Goal: Task Accomplishment & Management: Complete application form

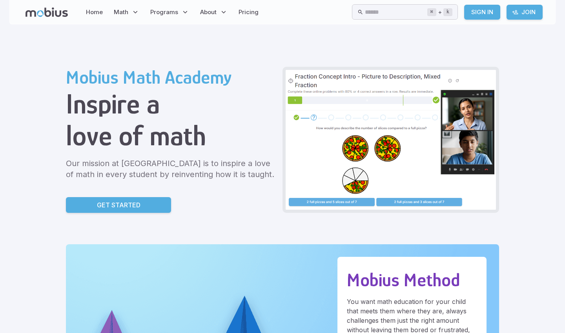
click at [97, 202] on p "Get Started" at bounding box center [119, 204] width 44 height 9
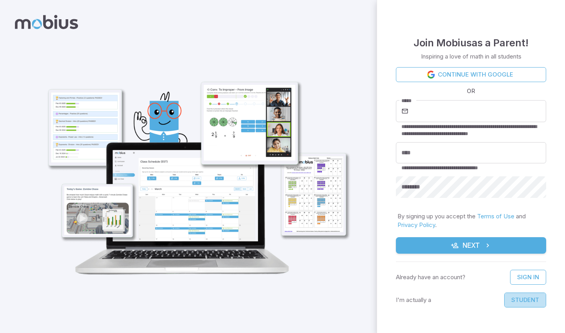
click at [521, 298] on button "Student" at bounding box center [525, 299] width 42 height 15
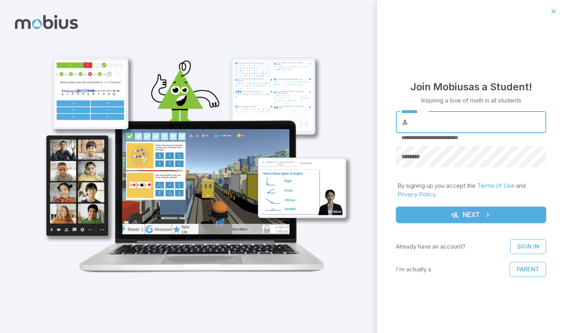
click at [469, 122] on input "********" at bounding box center [478, 122] width 136 height 22
type input "*******"
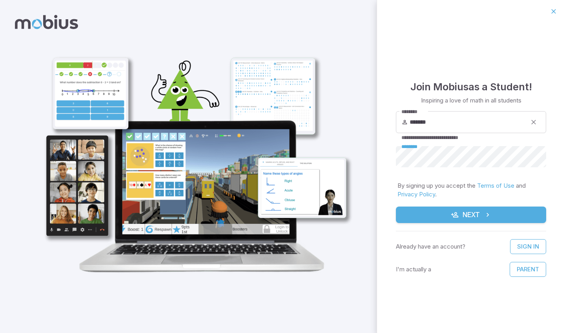
click at [467, 213] on button "Next" at bounding box center [471, 214] width 150 height 16
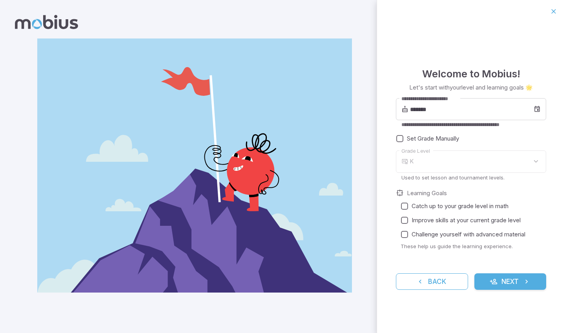
type input "*"
click at [448, 111] on input "*******" at bounding box center [472, 109] width 124 height 22
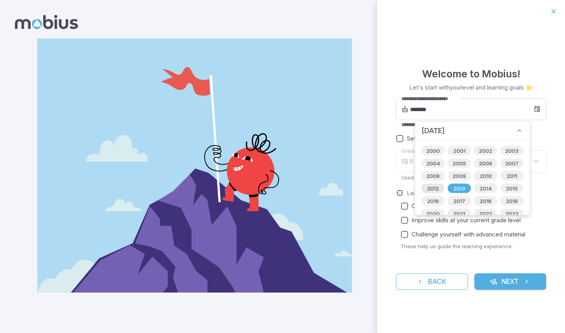
click at [438, 188] on span "2012" at bounding box center [432, 188] width 21 height 8
type input "*******"
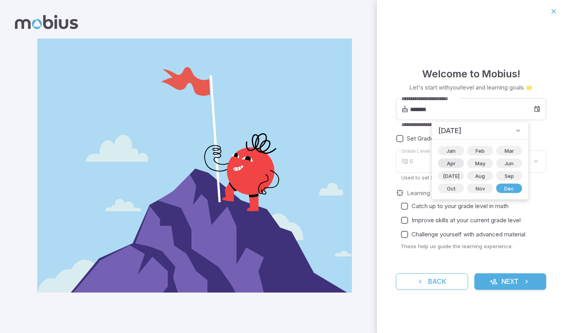
type input "*"
click at [466, 146] on div "Jan Feb Mar Apr May Jun [DATE] Aug Sep Oct Nov Dec" at bounding box center [480, 170] width 96 height 60
click at [471, 150] on span "Feb" at bounding box center [480, 151] width 18 height 8
type input "*******"
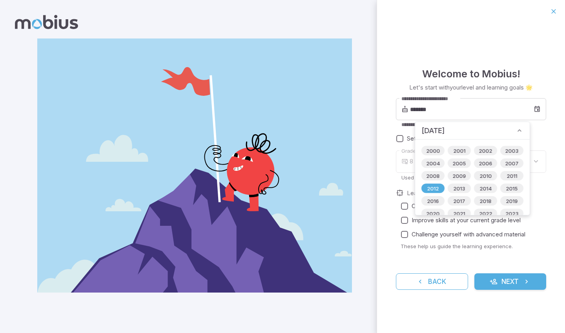
click at [541, 132] on div "Set Grade Manually" at bounding box center [471, 138] width 150 height 14
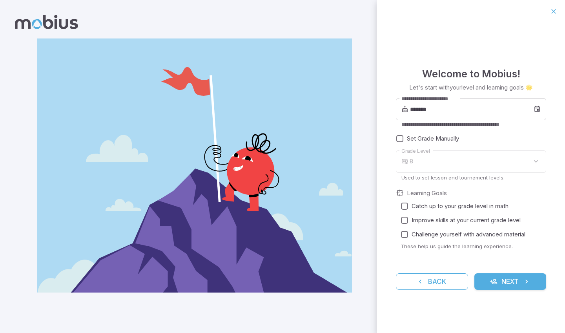
click at [470, 166] on div "8" at bounding box center [477, 161] width 136 height 22
click at [480, 276] on button "Next" at bounding box center [510, 281] width 72 height 16
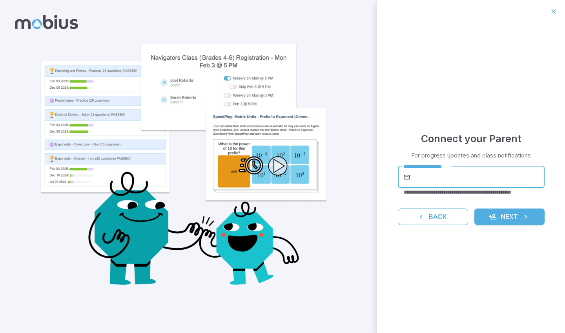
click at [487, 176] on input "**********" at bounding box center [478, 177] width 133 height 22
type input "**********"
click at [516, 215] on button "Next" at bounding box center [509, 216] width 70 height 16
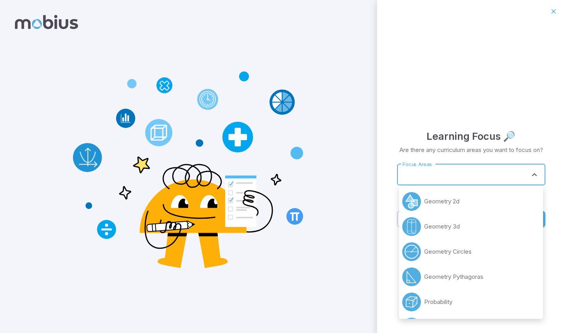
click at [484, 174] on input "Focus Areas" at bounding box center [464, 174] width 129 height 15
drag, startPoint x: 507, startPoint y: 296, endPoint x: 508, endPoint y: 211, distance: 85.1
click at [508, 211] on ul "Geometry 2d Geometry 3d Geometry Circles Geometry Pythagoras Probability Expone…" at bounding box center [471, 252] width 144 height 133
click at [508, 211] on li "Geometry 2d" at bounding box center [471, 201] width 144 height 25
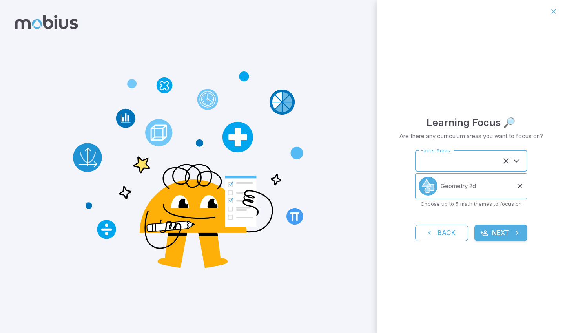
type input "**********"
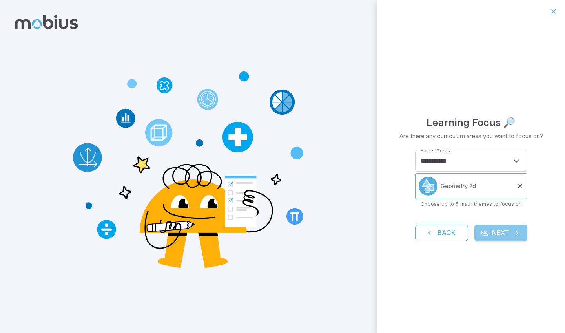
click at [509, 228] on button "Next" at bounding box center [500, 232] width 53 height 16
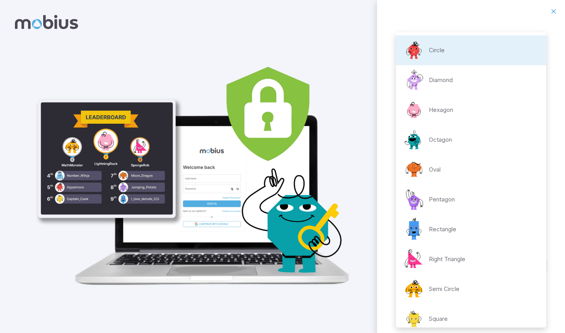
click at [495, 184] on body "**********" at bounding box center [282, 166] width 565 height 333
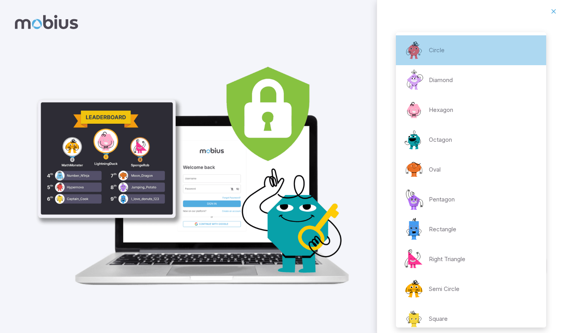
click at [449, 47] on li "Circle" at bounding box center [471, 50] width 150 height 30
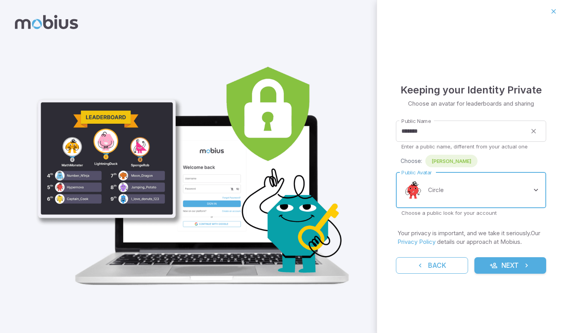
click at [518, 268] on button "Next" at bounding box center [510, 265] width 72 height 16
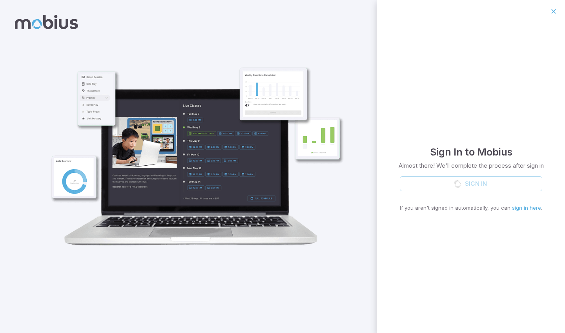
click at [506, 180] on div "Sign In If you aren't signed in automatically, you can sign in here ." at bounding box center [471, 193] width 142 height 35
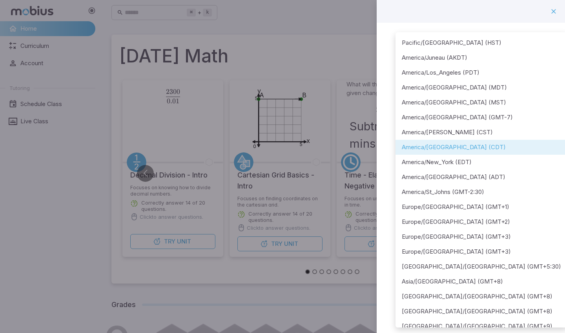
drag, startPoint x: 546, startPoint y: 223, endPoint x: 509, endPoint y: 154, distance: 78.3
click at [509, 154] on ul "Pacific/[GEOGRAPHIC_DATA] (HST) [GEOGRAPHIC_DATA]/[GEOGRAPHIC_DATA] (AKDT) [GEO…" at bounding box center [481, 229] width 172 height 394
click at [486, 146] on li "America/[GEOGRAPHIC_DATA] (CDT)" at bounding box center [481, 147] width 172 height 15
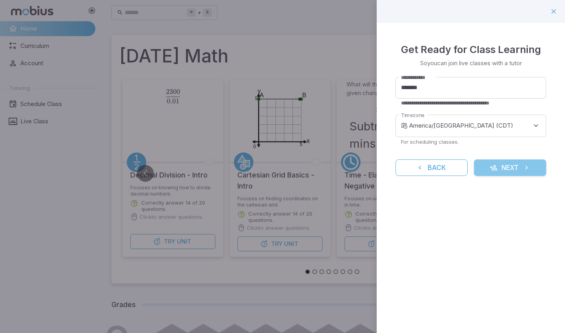
click at [499, 168] on button "Next" at bounding box center [510, 167] width 72 height 16
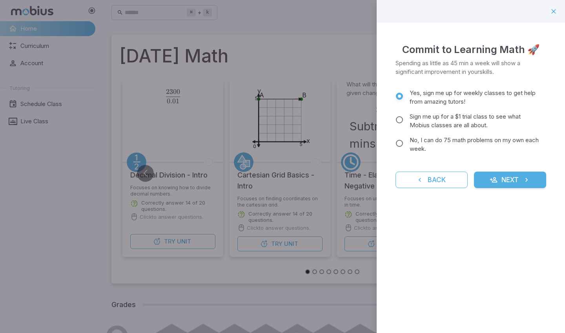
click at [511, 174] on button "Next" at bounding box center [510, 179] width 72 height 16
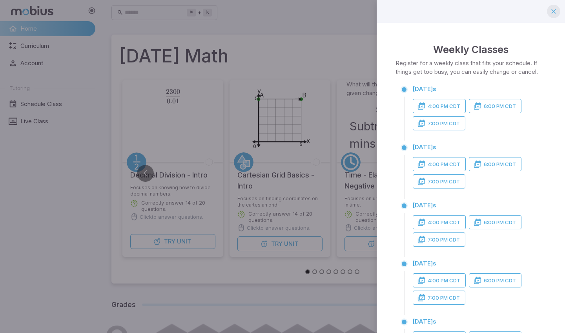
click at [555, 7] on icon "button" at bounding box center [553, 11] width 8 height 8
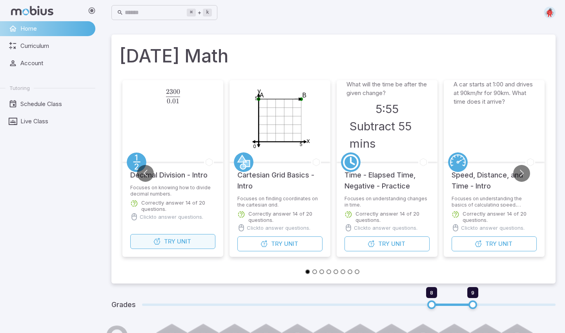
click at [192, 244] on button "Try Unit" at bounding box center [172, 241] width 85 height 15
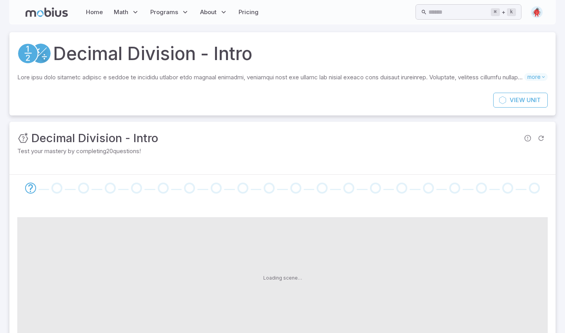
scroll to position [16, 0]
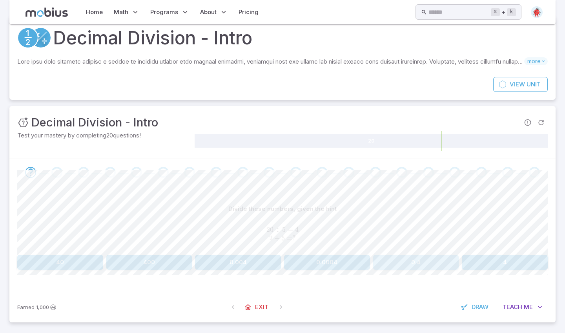
click at [430, 266] on button "0.4" at bounding box center [416, 262] width 86 height 15
click at [263, 259] on button "0.006" at bounding box center [238, 262] width 86 height 15
click at [418, 252] on div "Divide these numbers, given the hint 6 ÷ 2 = 3 0.6 ÷ 2 = ? 6 \div 2 = 3\\ \\ 0.…" at bounding box center [282, 235] width 530 height 68
click at [418, 261] on button "0.3" at bounding box center [416, 262] width 86 height 15
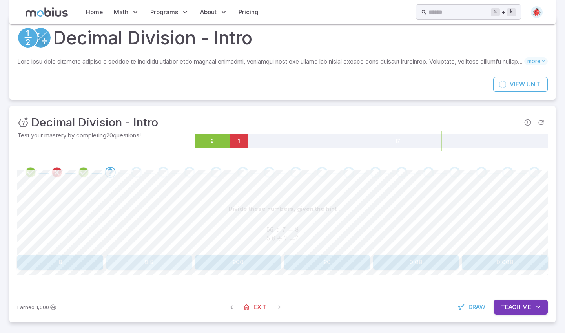
click at [153, 259] on button "0.8" at bounding box center [149, 262] width 86 height 15
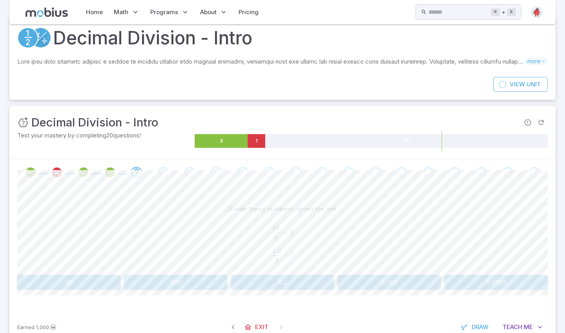
click at [475, 280] on button "0.0002" at bounding box center [496, 282] width 104 height 15
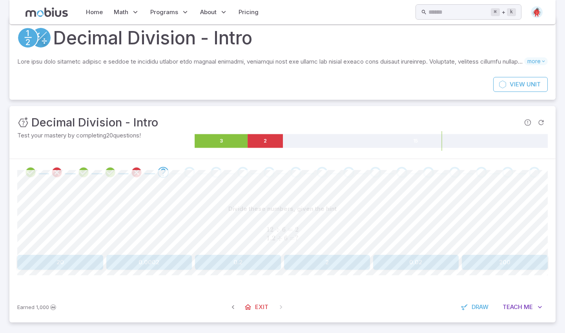
click at [485, 259] on button "200" at bounding box center [505, 262] width 86 height 15
click at [534, 306] on icon "button" at bounding box center [538, 307] width 8 height 8
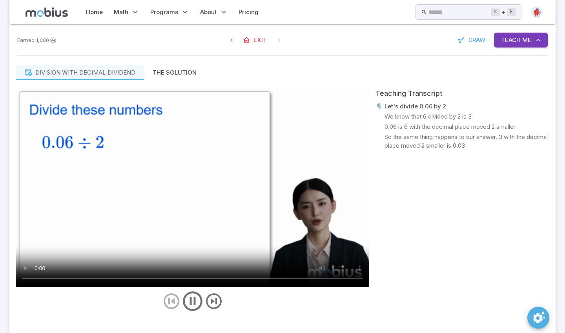
scroll to position [298, 0]
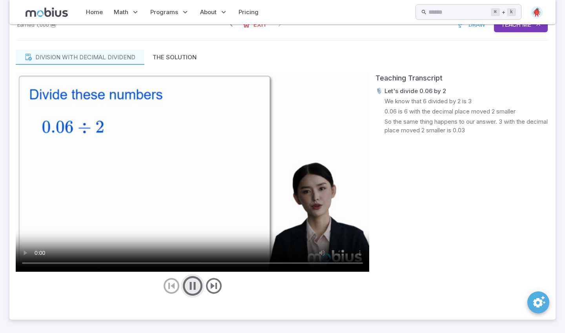
click at [196, 287] on icon "play/pause/restart" at bounding box center [193, 286] width 24 height 24
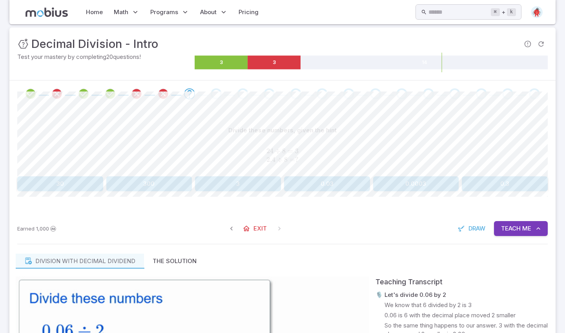
scroll to position [92, 0]
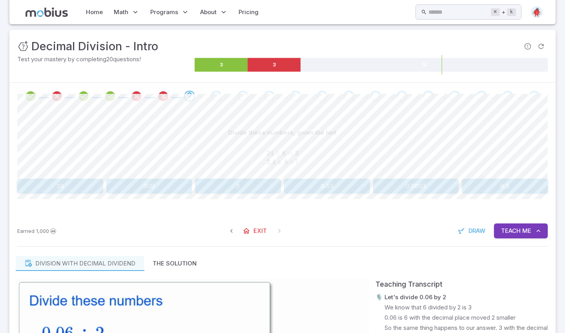
click at [85, 186] on button "30" at bounding box center [60, 185] width 86 height 15
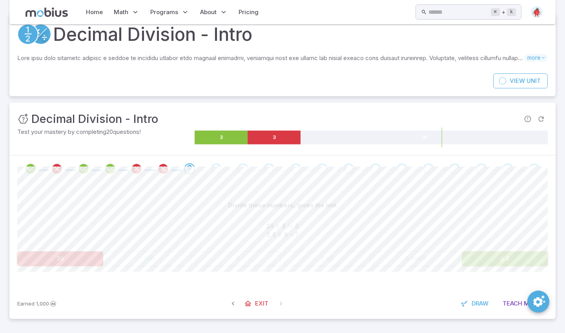
scroll to position [18, 0]
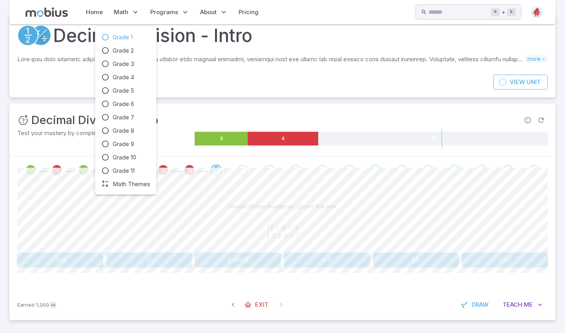
click at [129, 34] on span "Grade 1" at bounding box center [123, 37] width 20 height 9
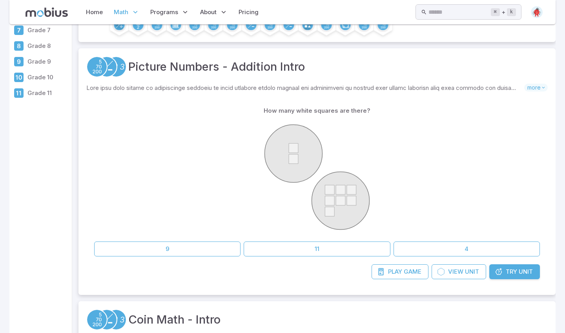
scroll to position [103, 0]
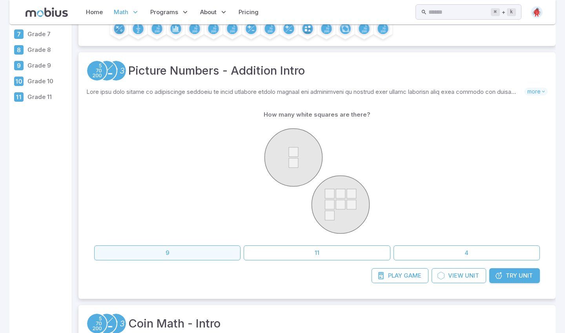
click at [206, 253] on button "9" at bounding box center [167, 252] width 146 height 15
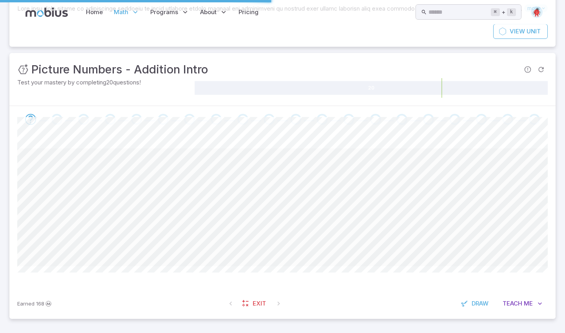
scroll to position [0, 0]
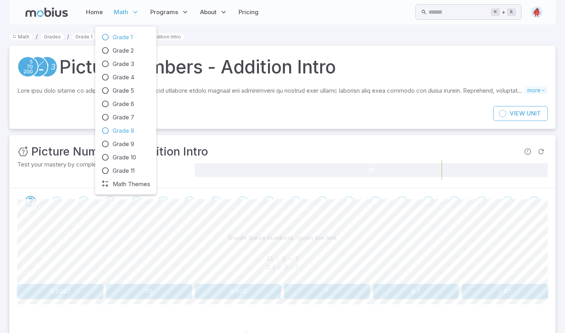
click at [128, 133] on span "Grade 8" at bounding box center [124, 130] width 22 height 9
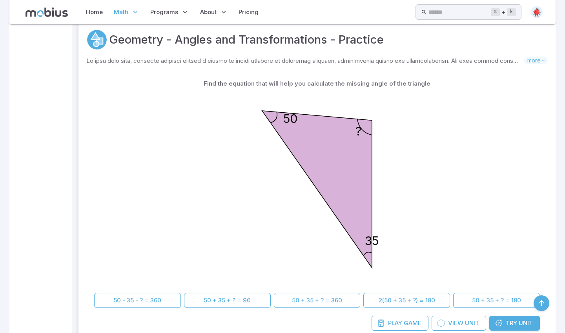
scroll to position [184, 0]
click at [219, 256] on icon "50 35 ?" at bounding box center [317, 190] width 196 height 196
click at [540, 67] on div "Skills you will learn include: Acute, right, obtuse angles Equilateral, isoscel…" at bounding box center [316, 63] width 461 height 12
click at [540, 64] on span "more" at bounding box center [536, 61] width 24 height 8
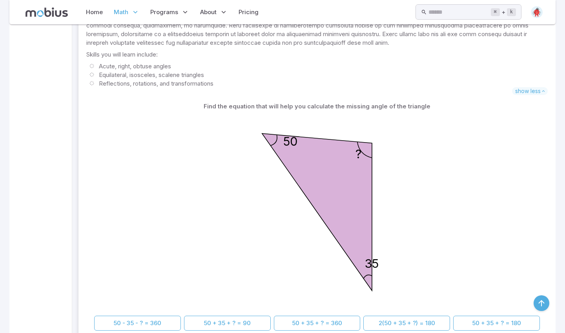
scroll to position [272, 0]
